Goal: Task Accomplishment & Management: Manage account settings

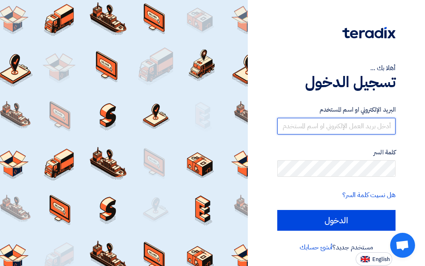
click at [353, 123] on input "text" at bounding box center [336, 126] width 118 height 17
type input "[EMAIL_ADDRESS][DOMAIN_NAME]"
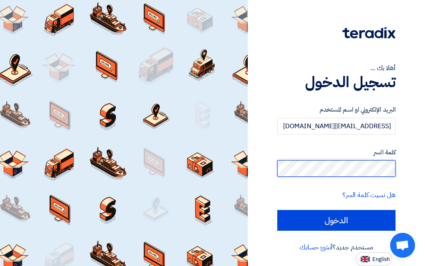
click at [277, 210] on input "الدخول" at bounding box center [336, 220] width 118 height 21
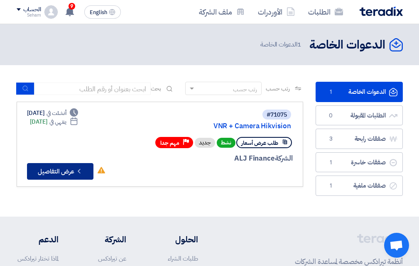
click at [56, 169] on button "Check details عرض التفاصيل" at bounding box center [60, 171] width 66 height 17
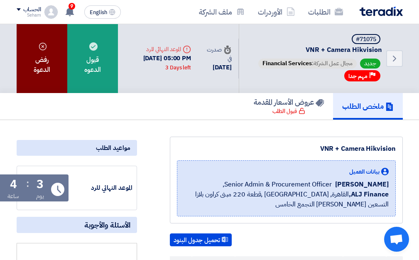
click at [34, 57] on div "رفض الدعوة" at bounding box center [42, 58] width 51 height 69
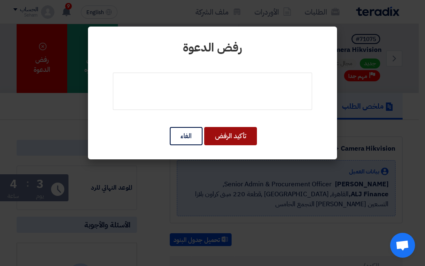
click at [217, 134] on button "تأكيد الرفض" at bounding box center [230, 136] width 53 height 18
